Goal: Download file/media

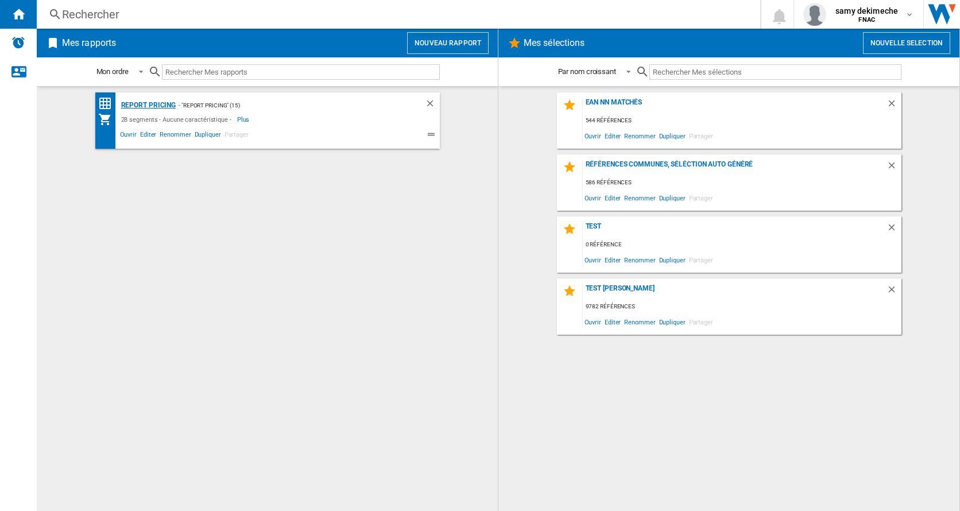
click at [138, 104] on div "Report pricing" at bounding box center [147, 105] width 58 height 14
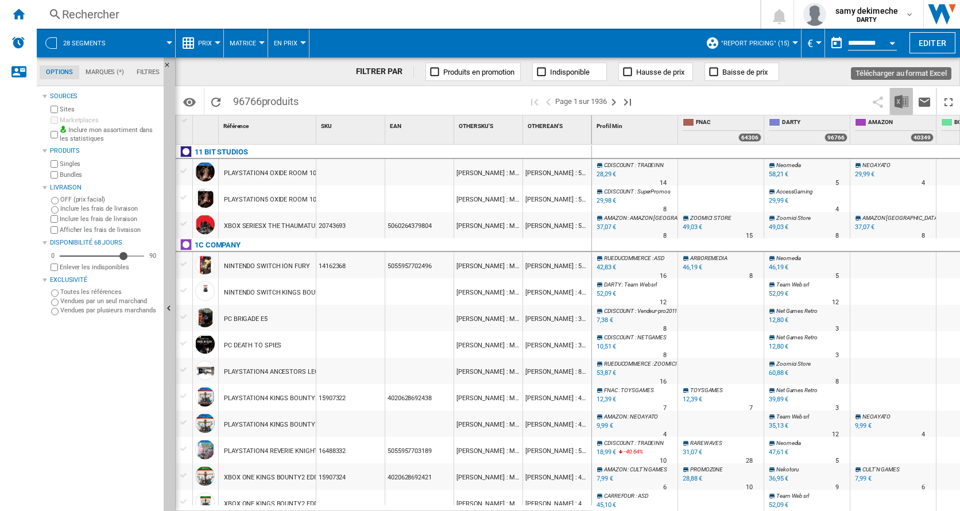
click at [901, 101] on img "Télécharger au format Excel" at bounding box center [901, 102] width 14 height 14
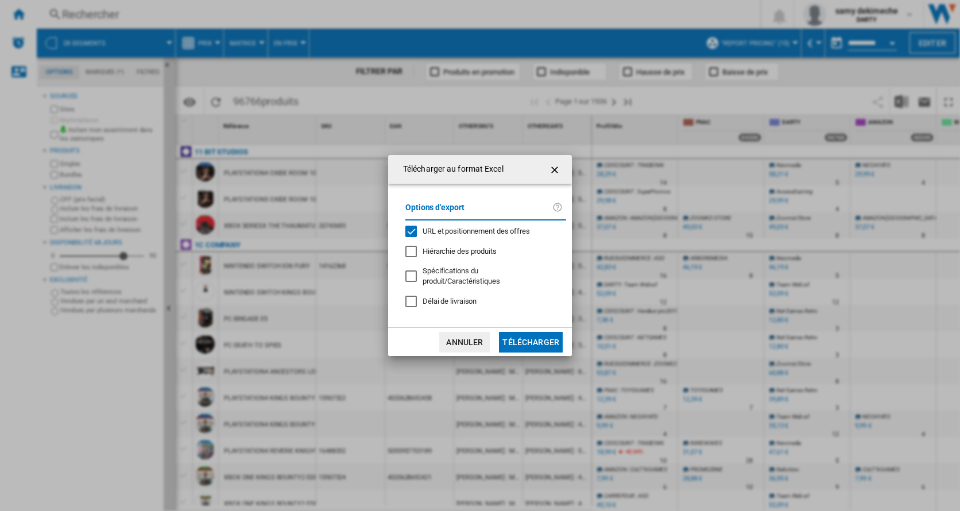
click at [417, 227] on div "URL et positionnement des offres" at bounding box center [410, 231] width 11 height 11
click at [525, 341] on button "Télécharger" at bounding box center [531, 342] width 64 height 21
